Goal: Transaction & Acquisition: Download file/media

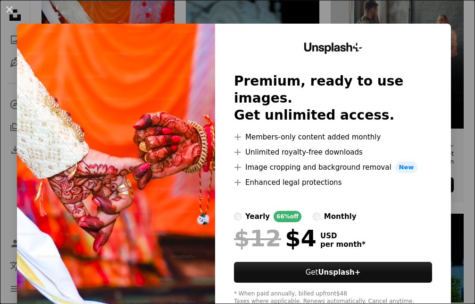
click at [160, 205] on img at bounding box center [116, 174] width 198 height 300
click at [304, 211] on div "yearly 66% off monthly" at bounding box center [333, 216] width 198 height 11
click at [205, 232] on img at bounding box center [116, 174] width 198 height 300
click at [383, 21] on div "An X shape Unsplash+ Premium, ready to use images. Get unlimited access. A plus…" at bounding box center [237, 152] width 475 height 304
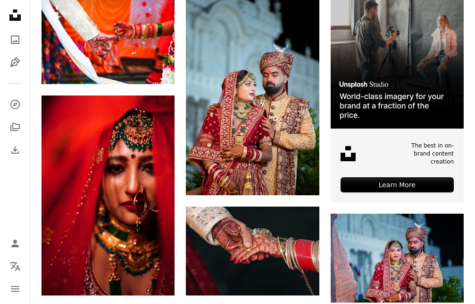
click at [383, 21] on img at bounding box center [397, 61] width 133 height 133
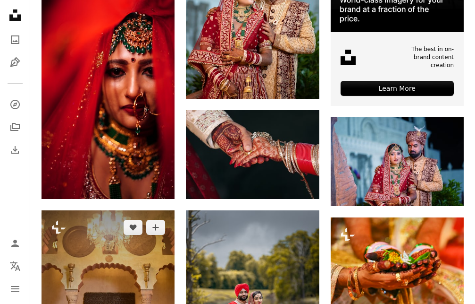
scroll to position [385, 0]
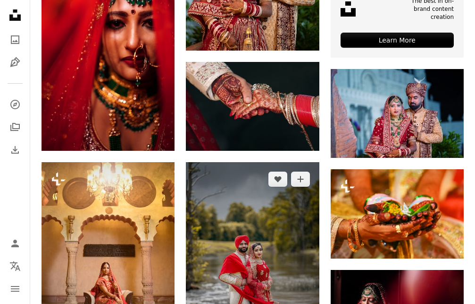
click at [235, 244] on img at bounding box center [252, 262] width 133 height 200
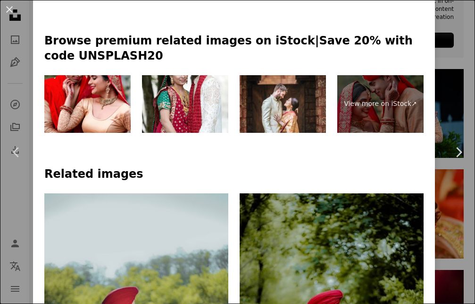
scroll to position [793, 0]
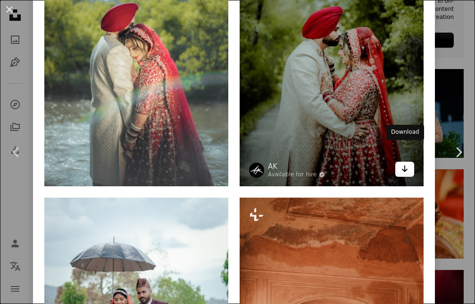
click at [398, 161] on link "Arrow pointing down" at bounding box center [405, 168] width 19 height 15
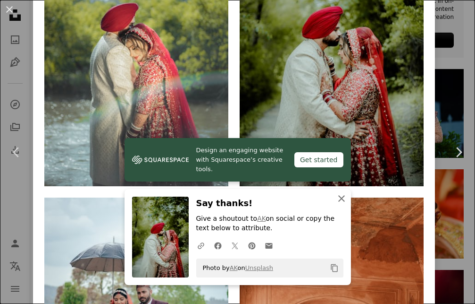
click at [340, 195] on icon "An X shape" at bounding box center [341, 198] width 11 height 11
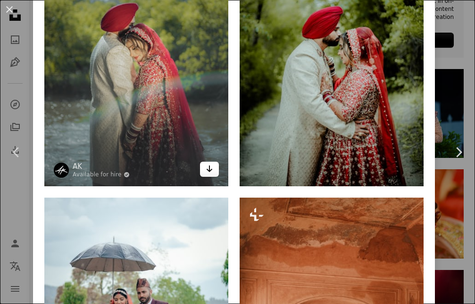
click at [207, 163] on icon "Arrow pointing down" at bounding box center [210, 168] width 8 height 11
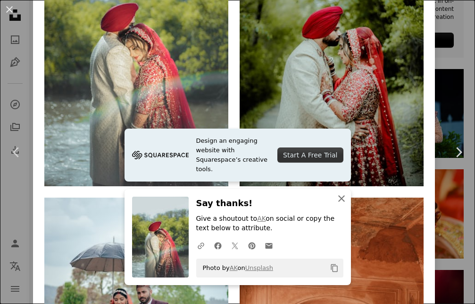
click at [342, 197] on icon "An X shape" at bounding box center [341, 198] width 11 height 11
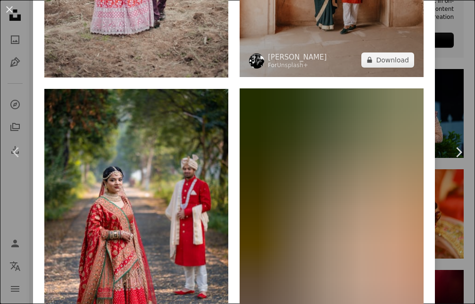
scroll to position [1246, 0]
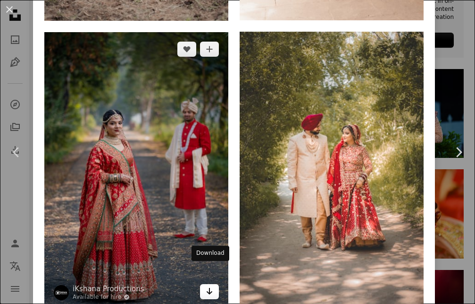
click at [212, 287] on icon "Download" at bounding box center [210, 290] width 6 height 7
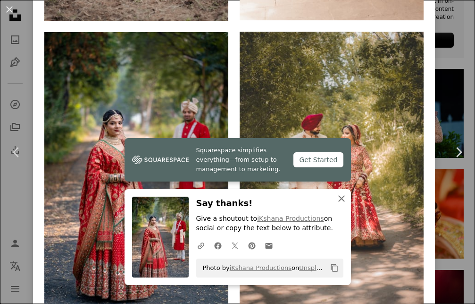
click at [342, 197] on icon "An X shape" at bounding box center [341, 198] width 11 height 11
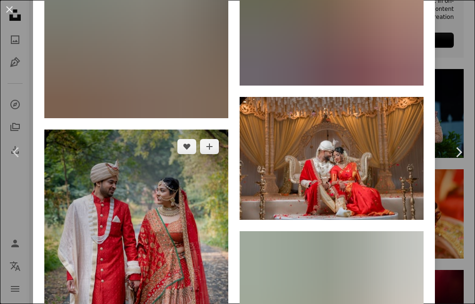
scroll to position [1926, 0]
